Goal: Transaction & Acquisition: Purchase product/service

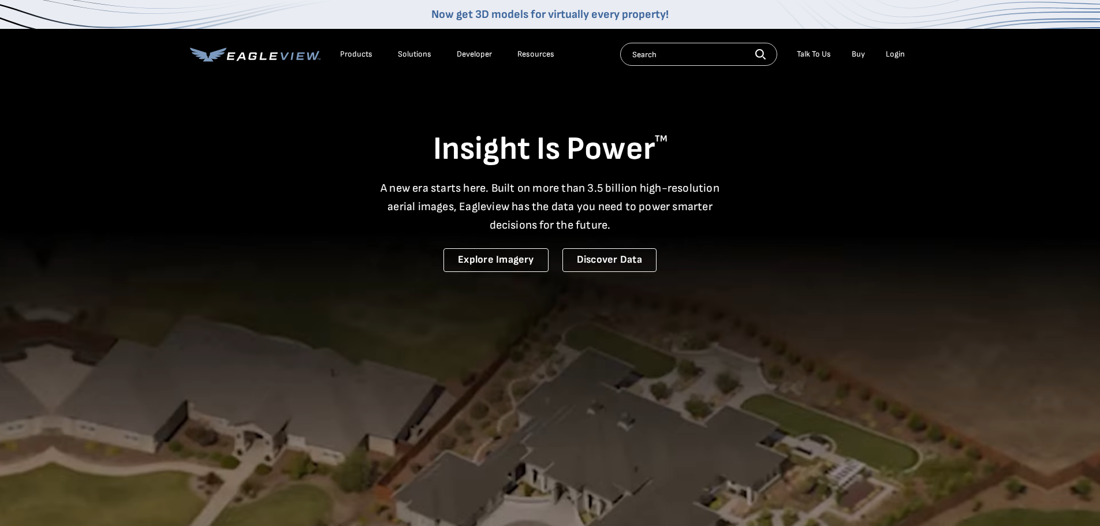
click at [905, 57] on div "Login" at bounding box center [895, 54] width 19 height 10
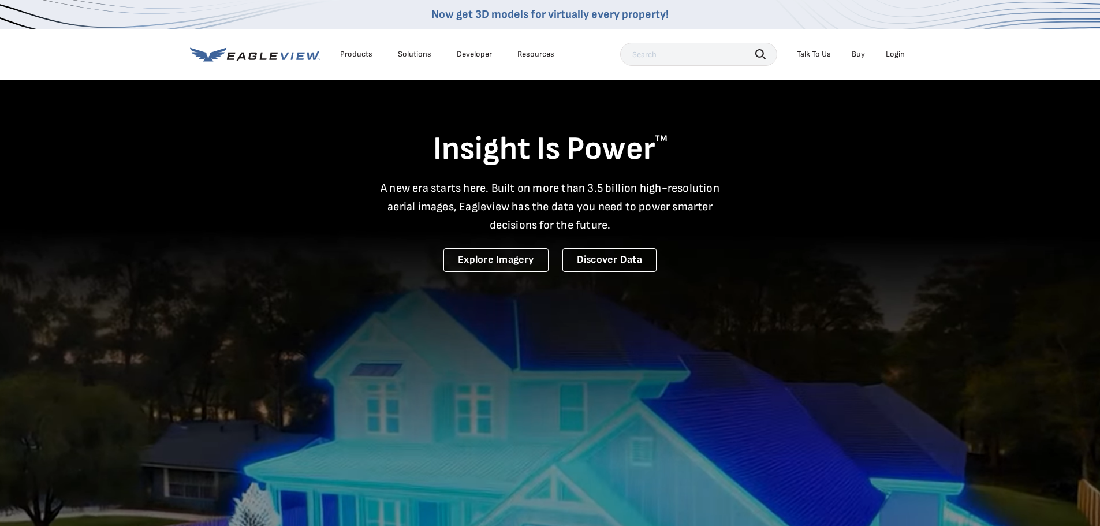
click at [893, 54] on div "Login" at bounding box center [895, 54] width 19 height 10
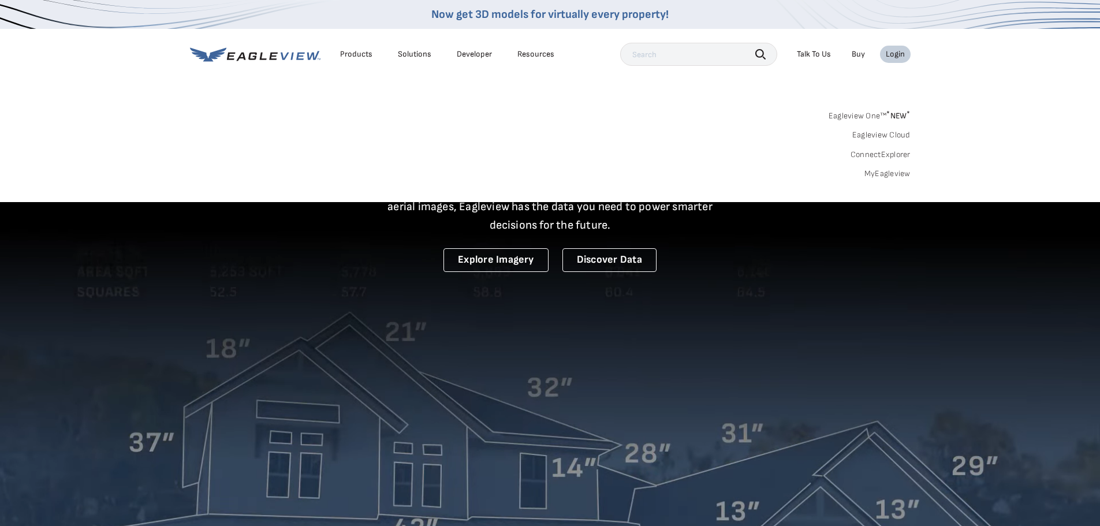
click at [894, 173] on link "MyEagleview" at bounding box center [888, 174] width 46 height 10
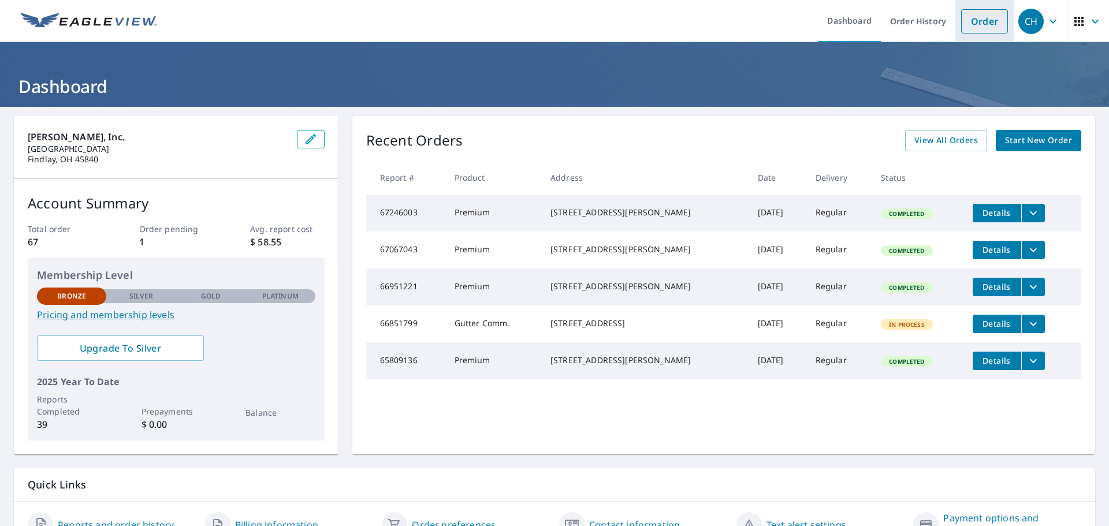
click at [976, 22] on link "Order" at bounding box center [984, 21] width 47 height 24
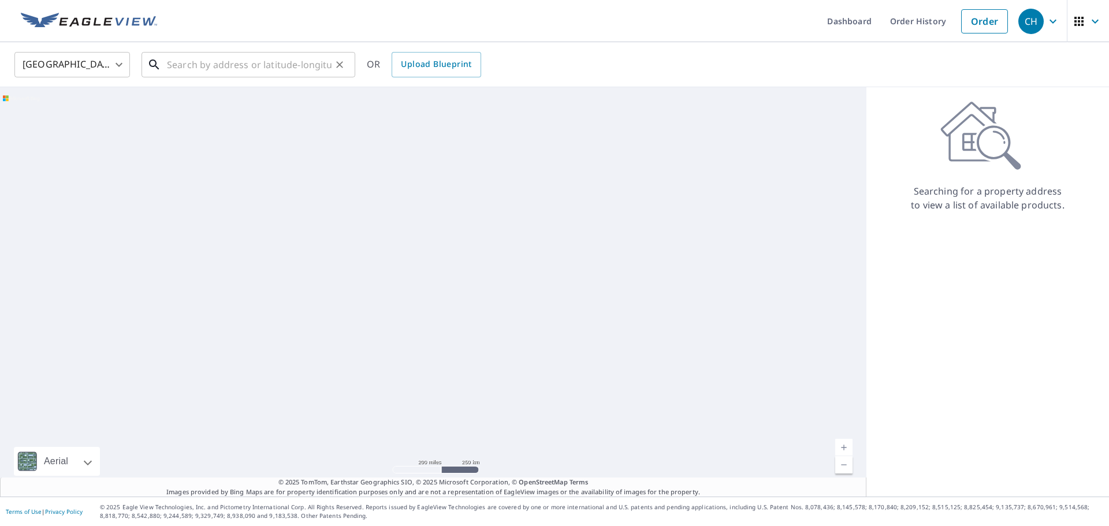
click at [192, 65] on input "text" at bounding box center [249, 65] width 165 height 32
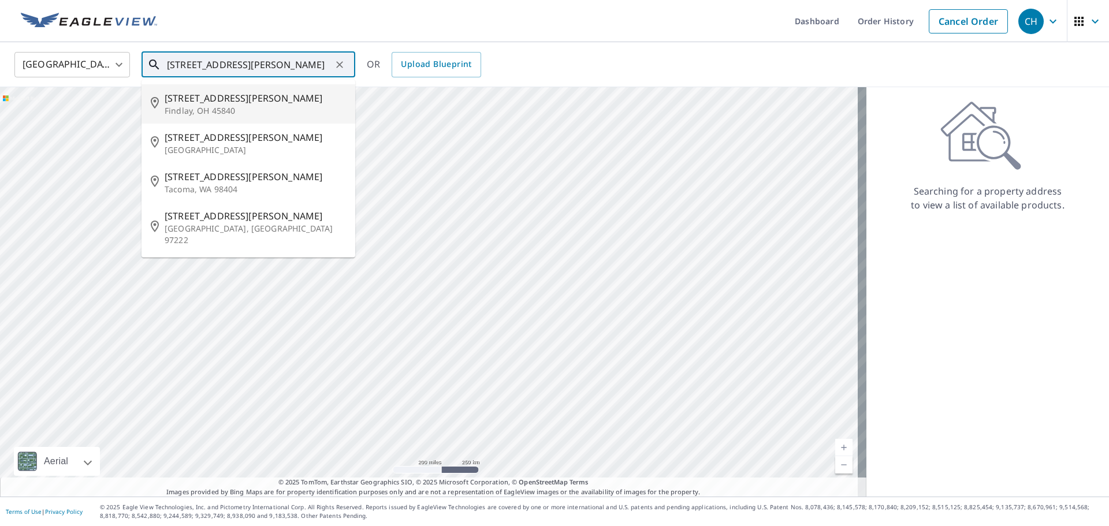
click at [216, 103] on span "2039 Harrison St" at bounding box center [255, 98] width 181 height 14
type input "2039 Harrison St Findlay, OH 45840"
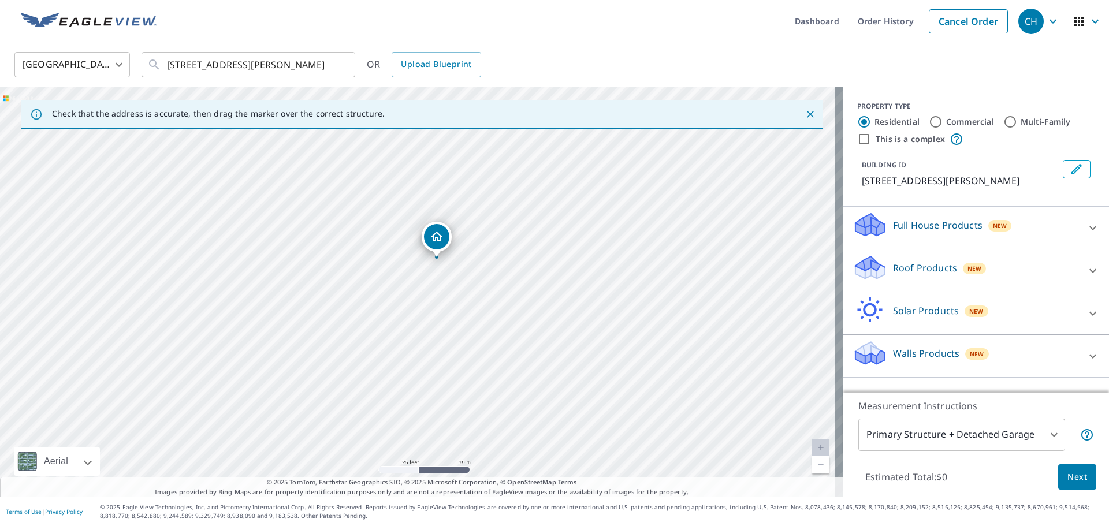
click at [330, 317] on div "2039 Harrison St Findlay, OH 45840" at bounding box center [421, 292] width 843 height 410
click at [308, 322] on div "2039 Harrison St Findlay, OH 45840" at bounding box center [421, 292] width 843 height 410
drag, startPoint x: 419, startPoint y: 267, endPoint x: 313, endPoint y: 306, distance: 112.6
click at [968, 268] on span "New" at bounding box center [975, 268] width 14 height 9
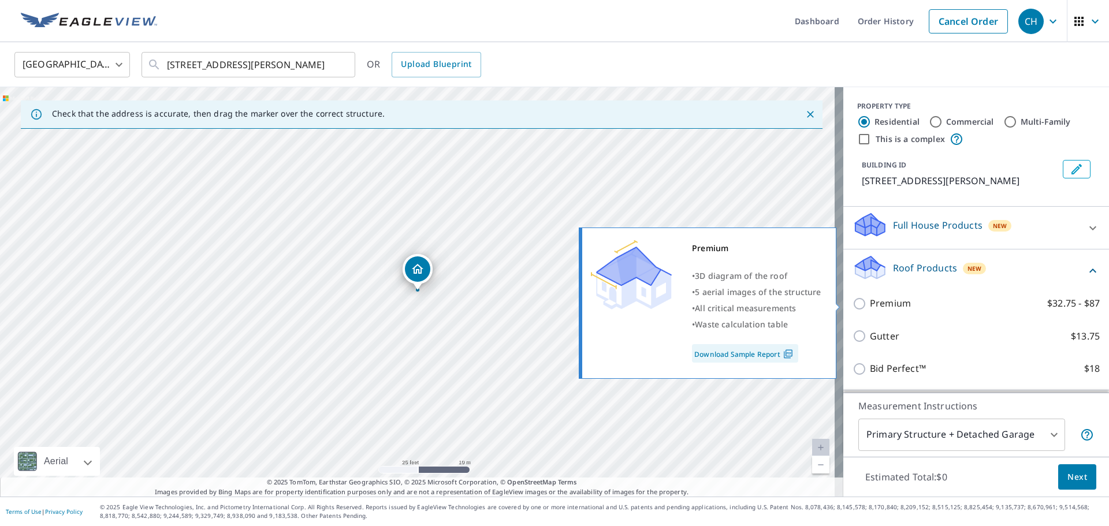
click at [853, 303] on input "Premium $32.75 - $87" at bounding box center [861, 304] width 17 height 14
checkbox input "true"
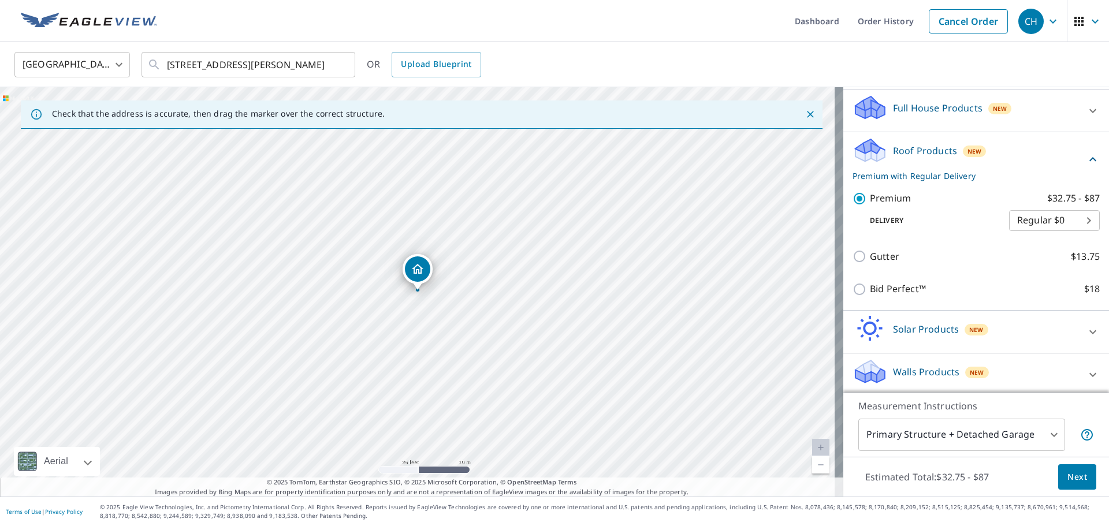
scroll to position [121, 0]
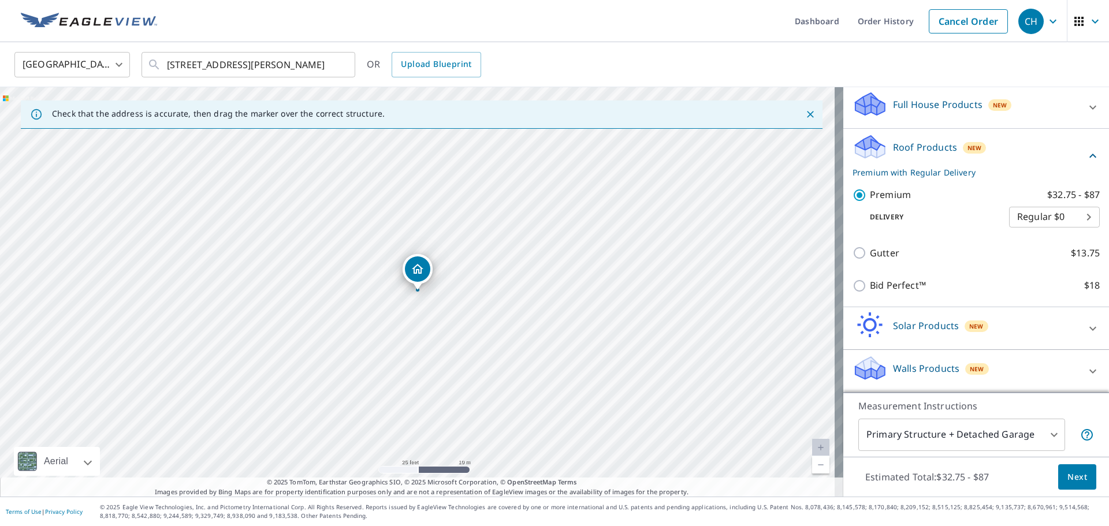
click at [1071, 476] on span "Next" at bounding box center [1077, 477] width 20 height 14
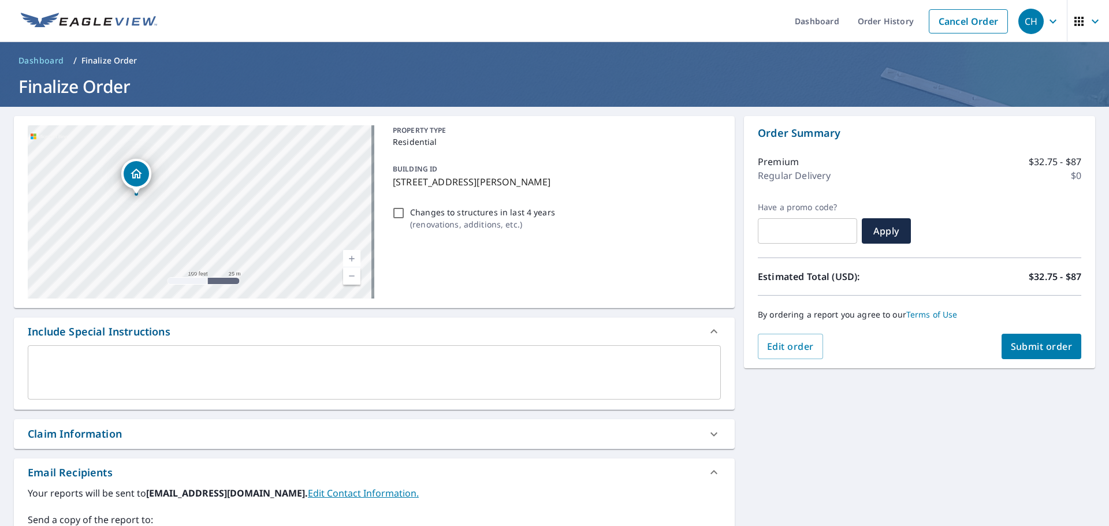
drag, startPoint x: 117, startPoint y: 168, endPoint x: 325, endPoint y: 265, distance: 229.0
click at [325, 265] on div "2037 Harrison St Findlay, OH 45840" at bounding box center [201, 211] width 347 height 173
drag, startPoint x: 234, startPoint y: 230, endPoint x: 266, endPoint y: 178, distance: 61.4
click at [266, 178] on div "2037 Harrison St Findlay, OH 45840" at bounding box center [201, 211] width 347 height 173
click at [204, 240] on div "2037 Harrison St Findlay, OH 45840" at bounding box center [201, 211] width 347 height 173
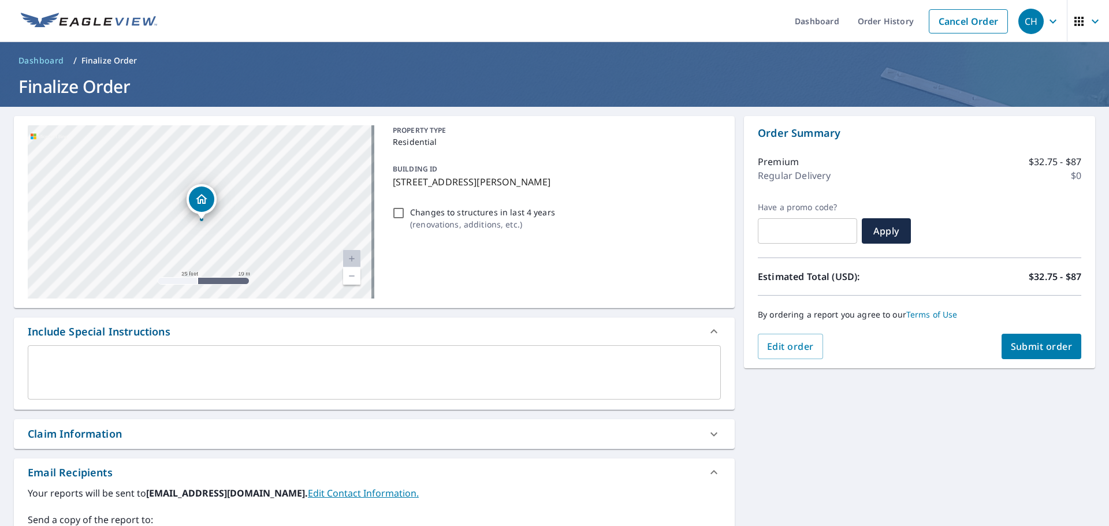
click at [206, 237] on div "2037 Harrison St Findlay, OH 45840" at bounding box center [201, 211] width 347 height 173
click at [209, 229] on div "2037 Harrison St Findlay, OH 45840" at bounding box center [201, 211] width 347 height 173
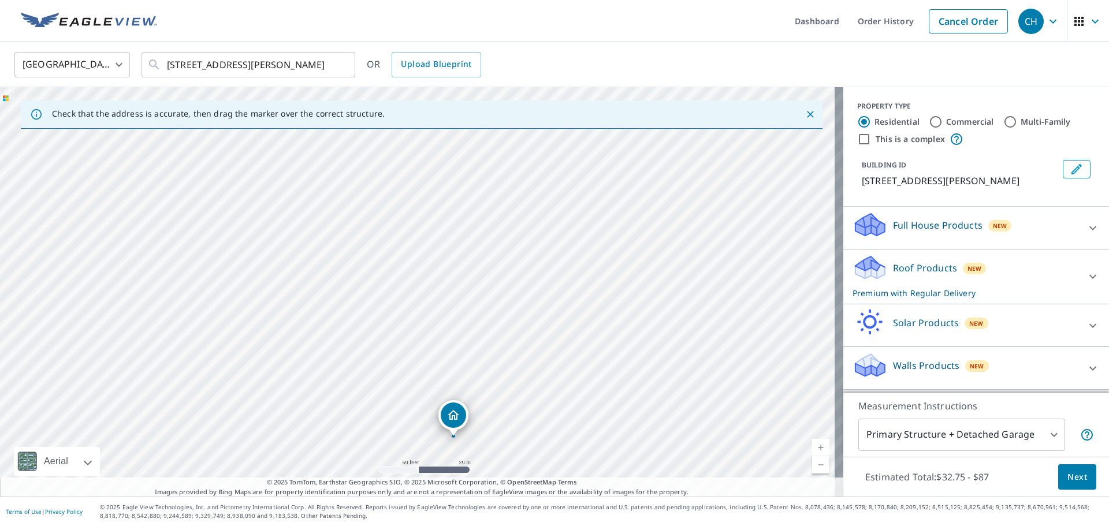
drag, startPoint x: 389, startPoint y: 187, endPoint x: 425, endPoint y: 334, distance: 151.6
click at [425, 334] on div "2037 Harrison St Findlay, OH 45840" at bounding box center [421, 292] width 843 height 410
drag, startPoint x: 490, startPoint y: 416, endPoint x: 475, endPoint y: 200, distance: 216.6
click at [475, 202] on div "2037 Harrison St Findlay, OH 45840" at bounding box center [421, 292] width 843 height 410
drag, startPoint x: 423, startPoint y: 239, endPoint x: 426, endPoint y: 258, distance: 19.3
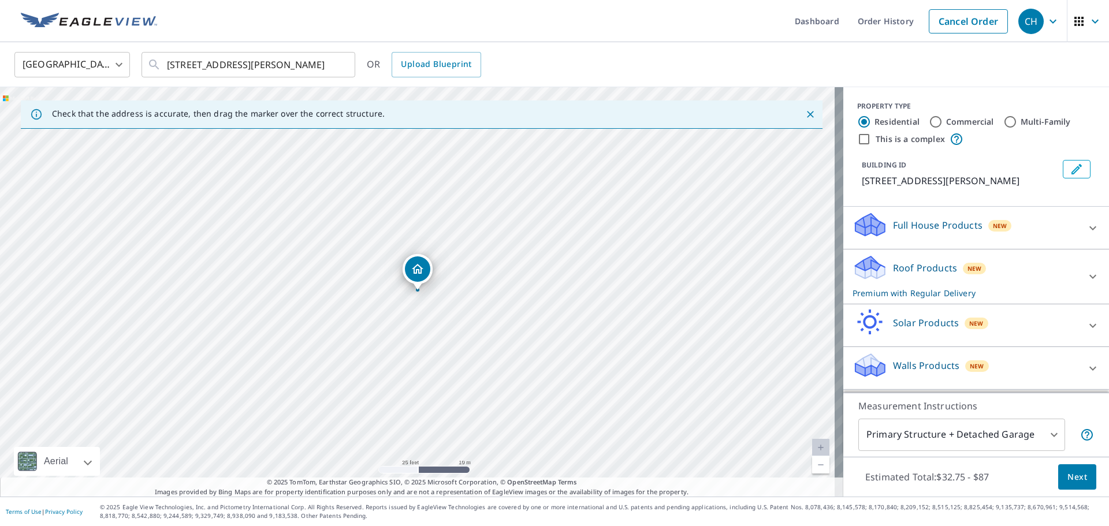
click at [987, 277] on div "Roof Products New Premium with Regular Delivery" at bounding box center [966, 276] width 226 height 45
click at [1082, 479] on button "Next" at bounding box center [1077, 477] width 38 height 26
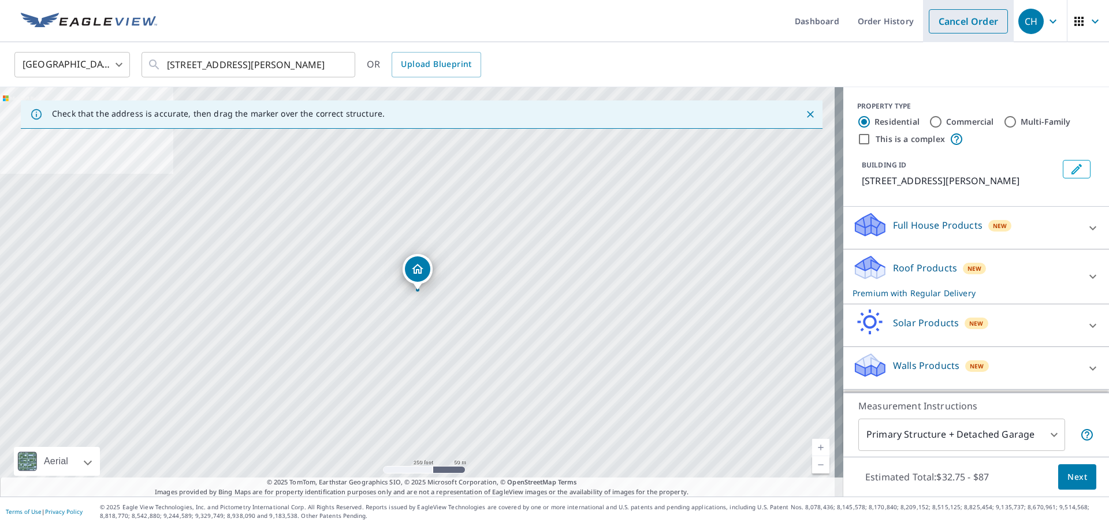
click at [963, 27] on link "Cancel Order" at bounding box center [968, 21] width 79 height 24
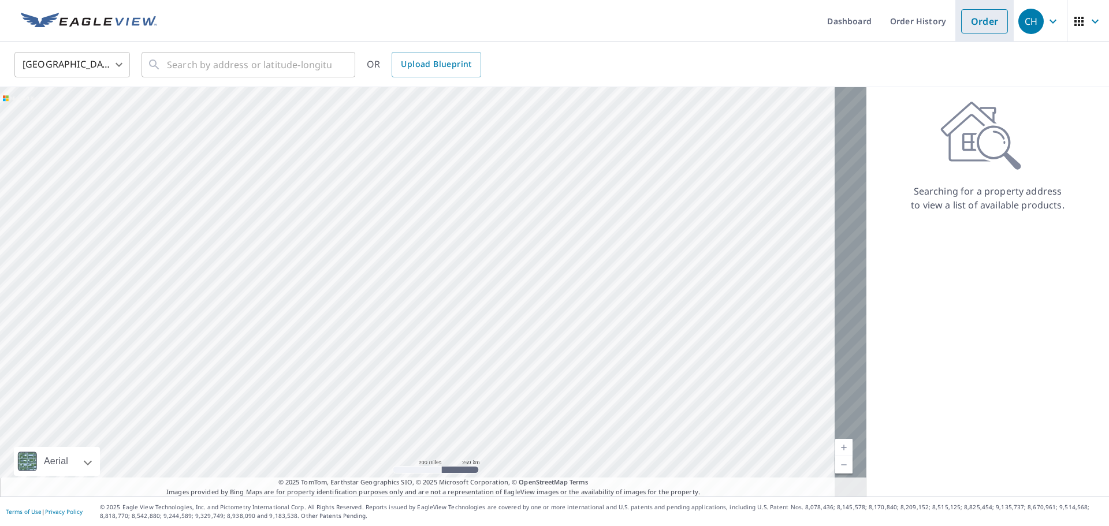
click at [973, 17] on link "Order" at bounding box center [984, 21] width 47 height 24
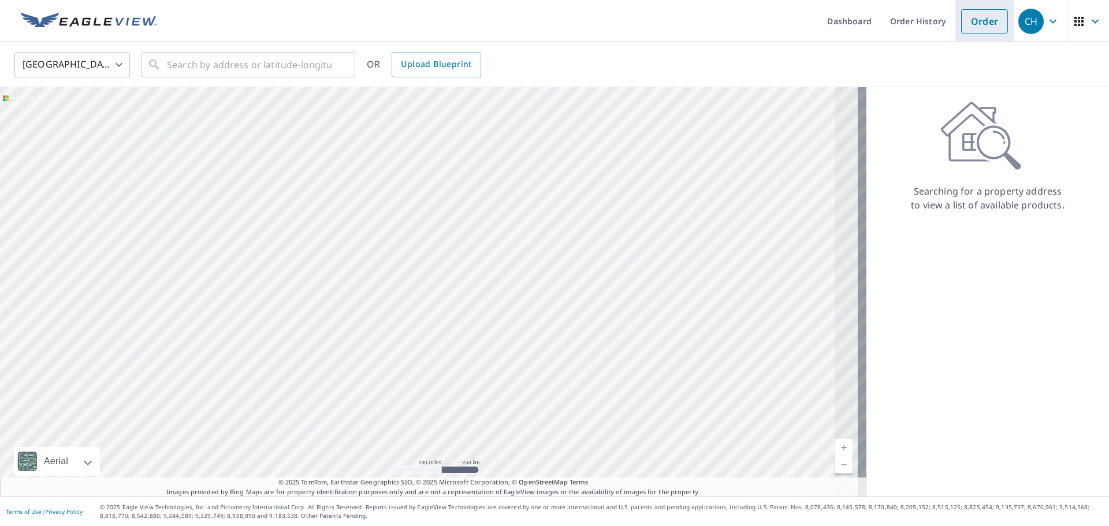
click at [977, 22] on link "Order" at bounding box center [984, 21] width 47 height 24
click at [978, 24] on link "Order" at bounding box center [984, 21] width 47 height 24
click at [970, 12] on link "Order" at bounding box center [984, 21] width 47 height 24
click at [968, 21] on link "Order" at bounding box center [984, 21] width 47 height 24
click at [276, 64] on input "text" at bounding box center [249, 65] width 165 height 32
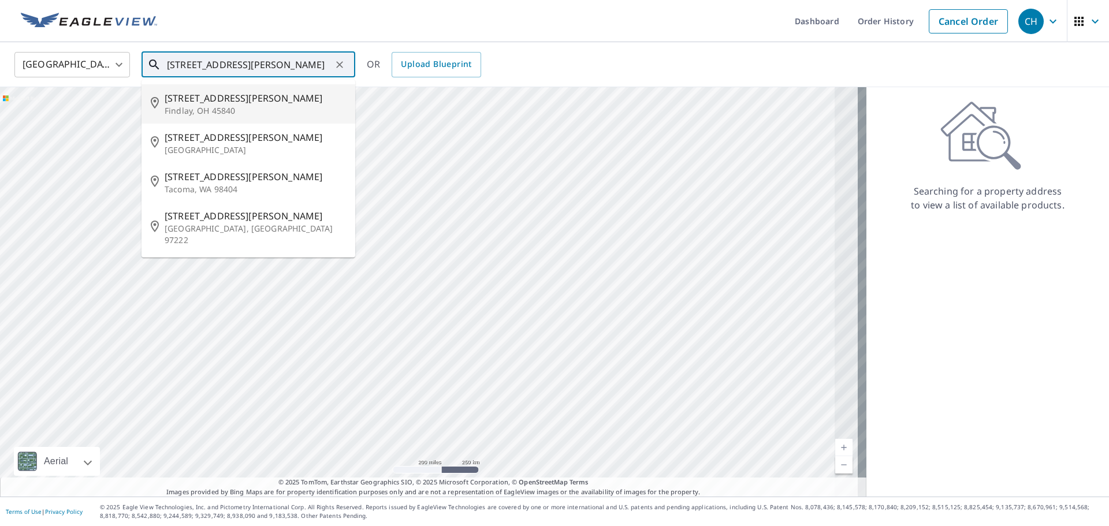
click at [233, 102] on span "2039 Harrison St" at bounding box center [255, 98] width 181 height 14
type input "2039 Harrison St Findlay, OH 45840"
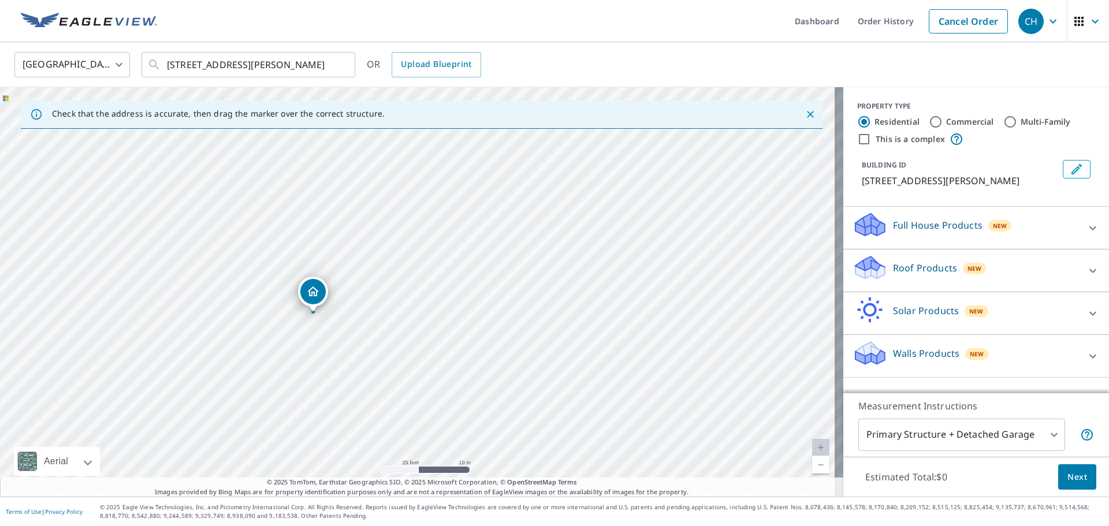
drag, startPoint x: 422, startPoint y: 270, endPoint x: 315, endPoint y: 299, distance: 110.5
click at [959, 279] on div "Roof Products New" at bounding box center [966, 270] width 226 height 33
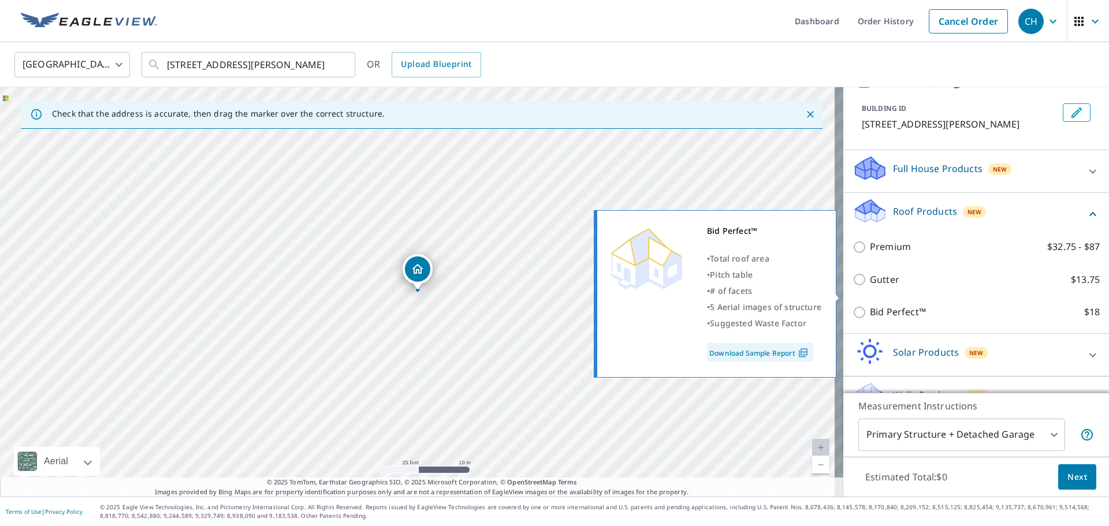
scroll to position [83, 0]
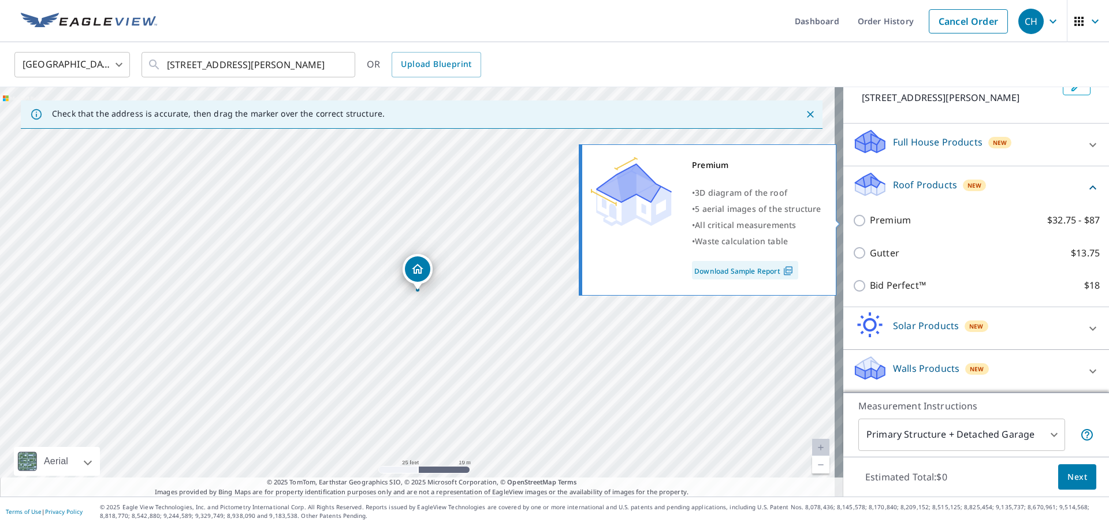
click at [855, 222] on input "Premium $32.75 - $87" at bounding box center [861, 221] width 17 height 14
checkbox input "true"
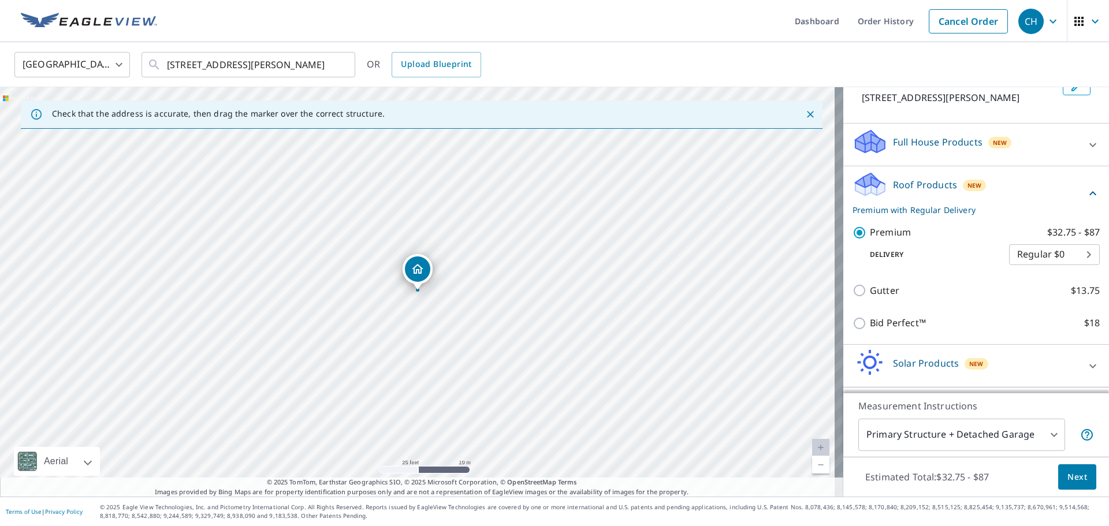
click at [1070, 480] on span "Next" at bounding box center [1077, 477] width 20 height 14
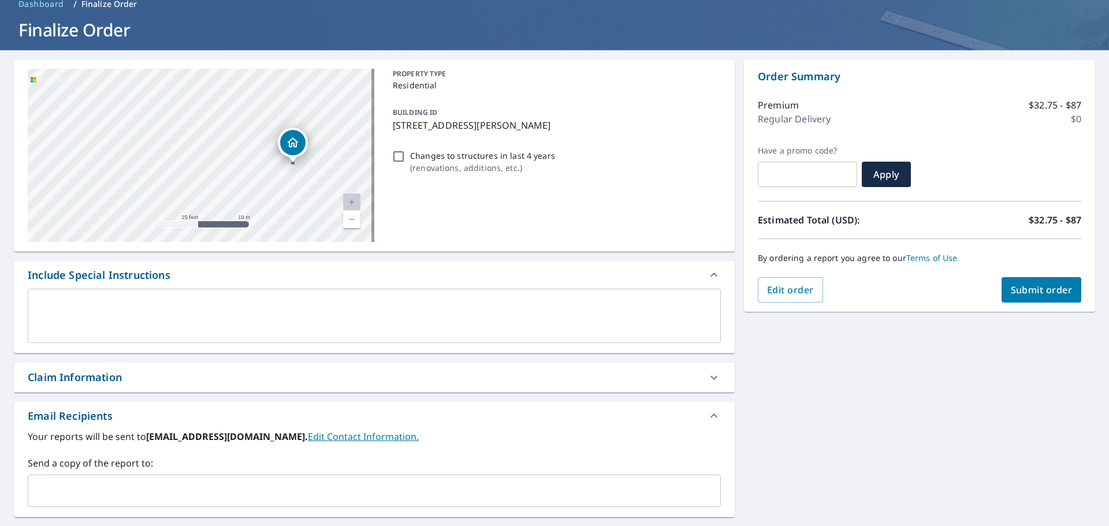
scroll to position [116, 0]
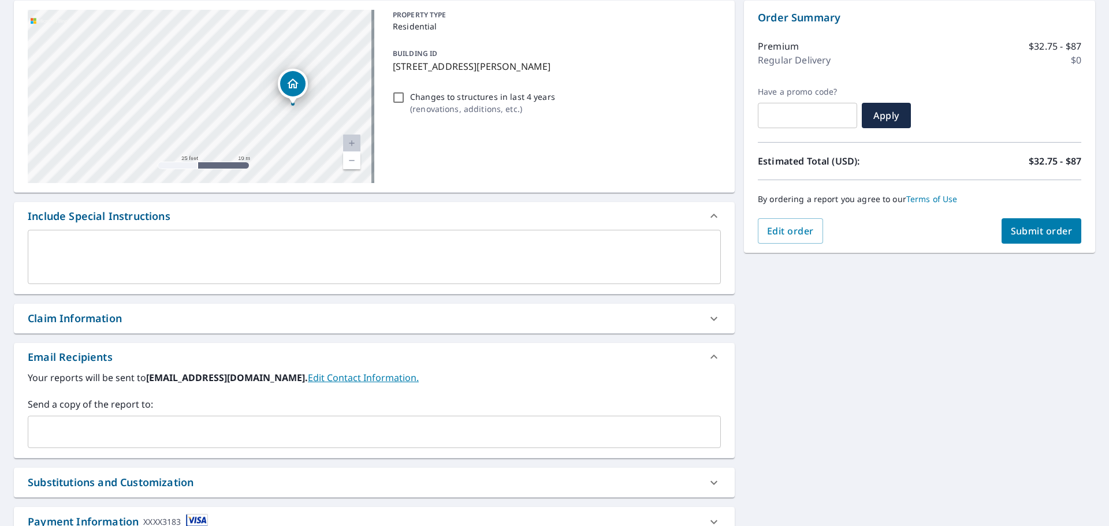
drag, startPoint x: 157, startPoint y: 430, endPoint x: 154, endPoint y: 419, distance: 11.8
click at [157, 430] on input "text" at bounding box center [365, 432] width 665 height 22
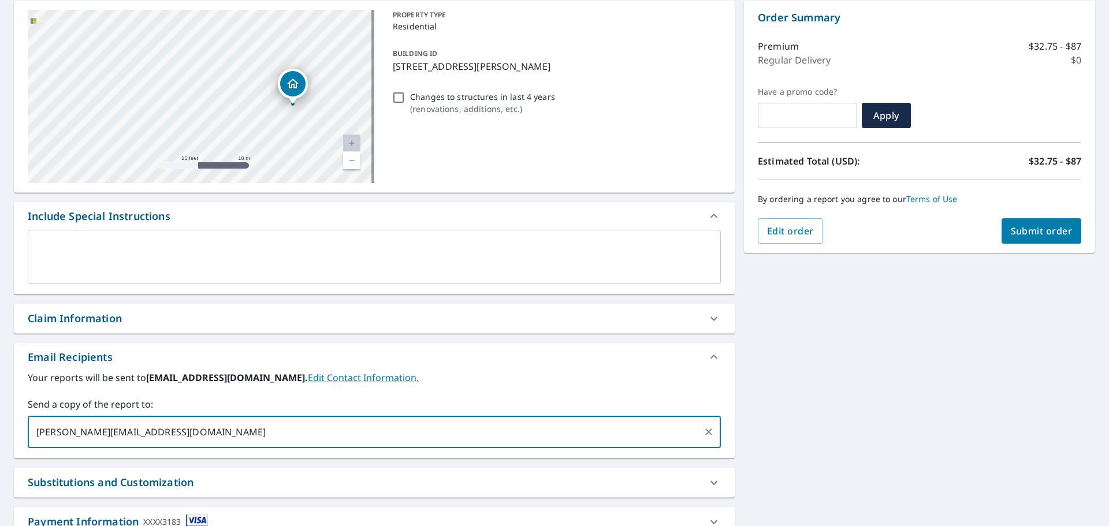
scroll to position [201, 0]
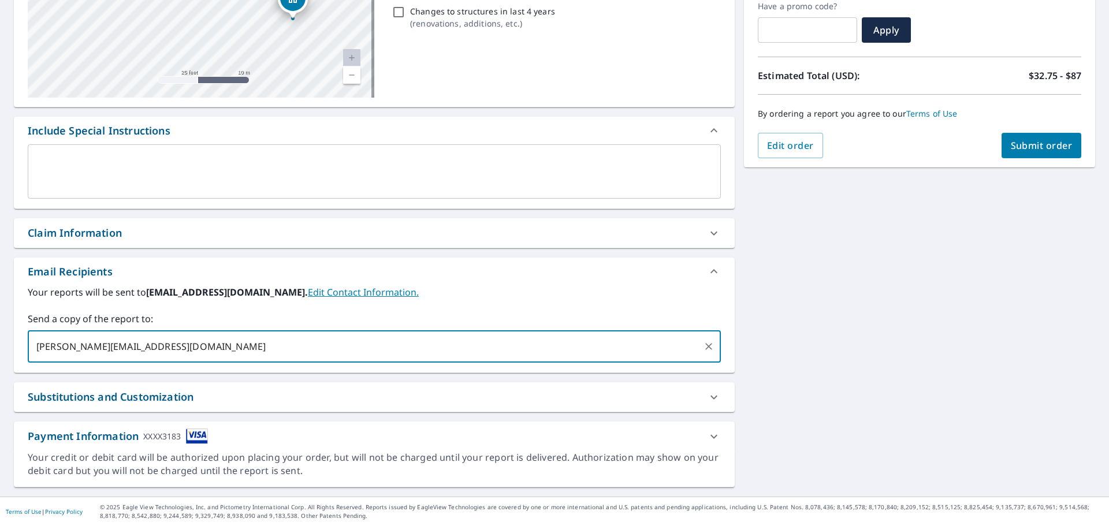
type input "matt@haroldshuck.com"
click at [928, 320] on div "2037 Harrison St Findlay, OH 45840 Aerial Road A standard road map Aerial A det…" at bounding box center [554, 201] width 1109 height 591
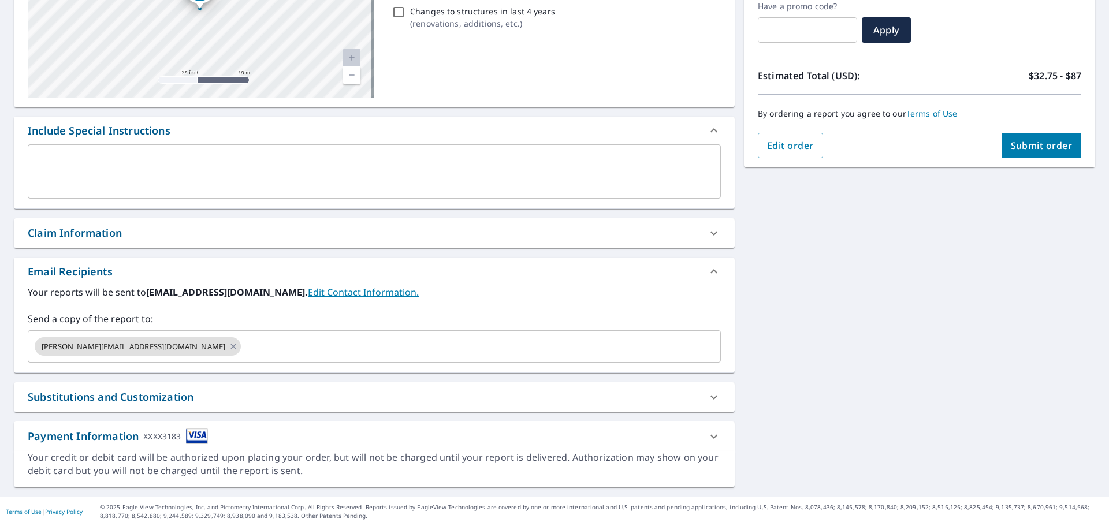
click at [778, 352] on div "2037 Harrison St Findlay, OH 45840 Aerial Road A standard road map Aerial A det…" at bounding box center [554, 201] width 1109 height 591
click at [852, 407] on div "2037 Harrison St Findlay, OH 45840 Aerial Road A standard road map Aerial A det…" at bounding box center [554, 201] width 1109 height 591
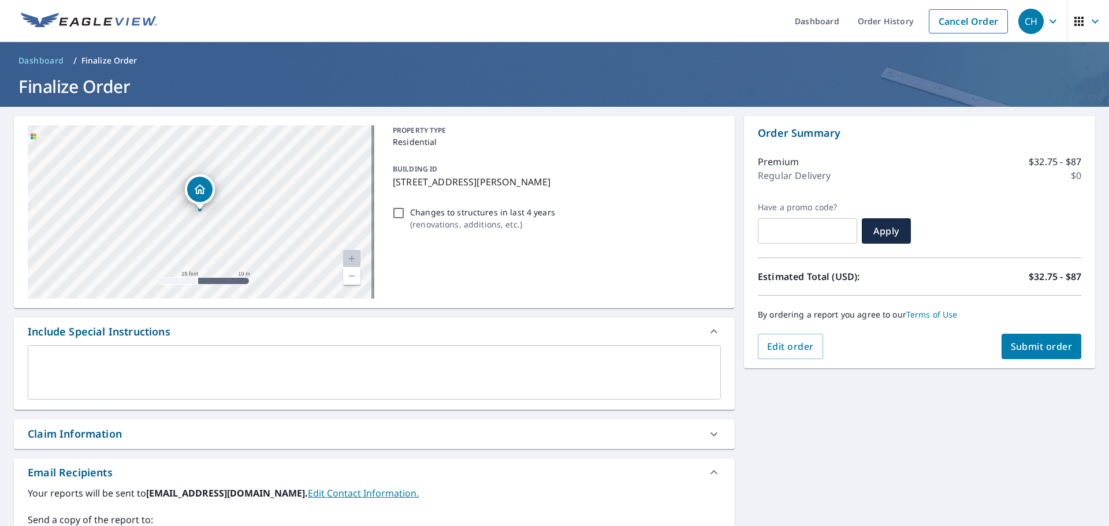
click at [1031, 343] on span "Submit order" at bounding box center [1042, 346] width 62 height 13
